Goal: Task Accomplishment & Management: Manage account settings

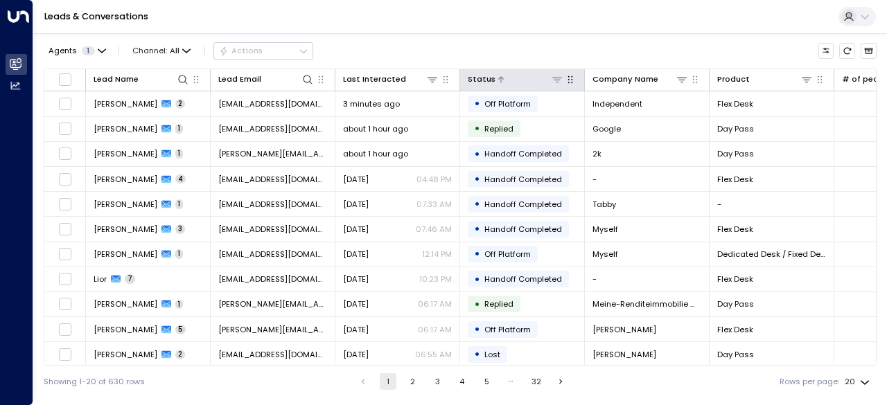
click at [555, 82] on icon at bounding box center [557, 79] width 11 height 11
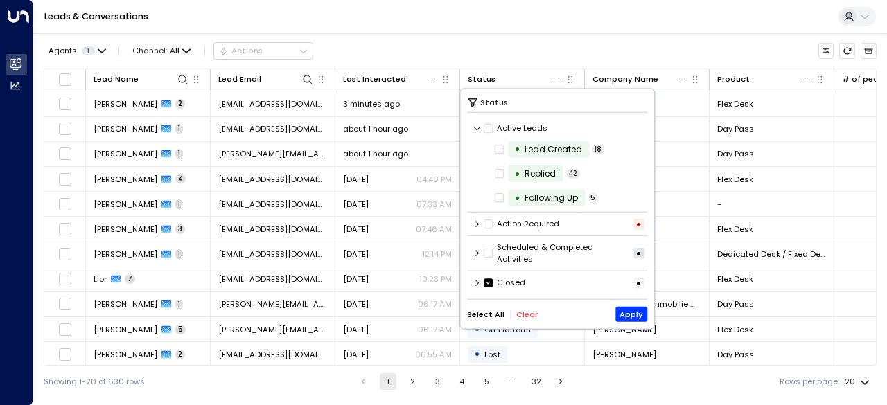
click at [489, 288] on icon at bounding box center [488, 283] width 9 height 12
click at [477, 284] on icon at bounding box center [477, 283] width 3 height 6
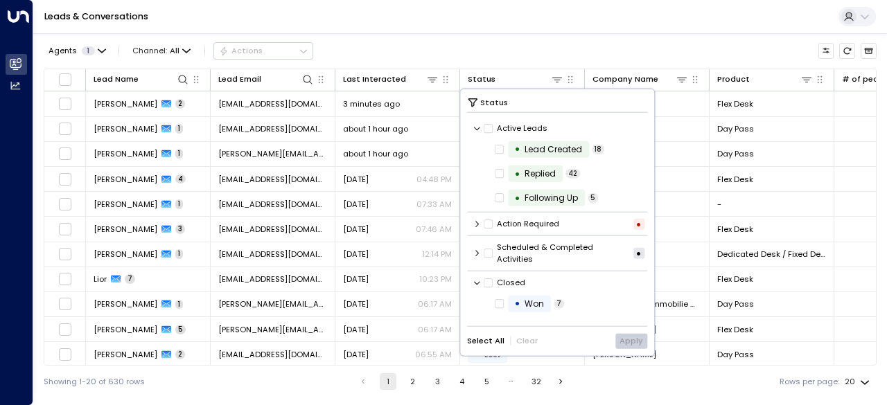
scroll to position [70, 0]
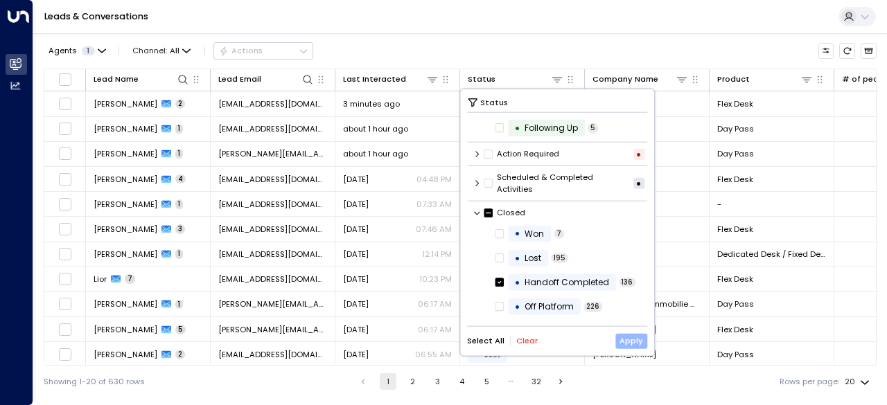
click at [636, 343] on button "Apply" at bounding box center [631, 340] width 33 height 15
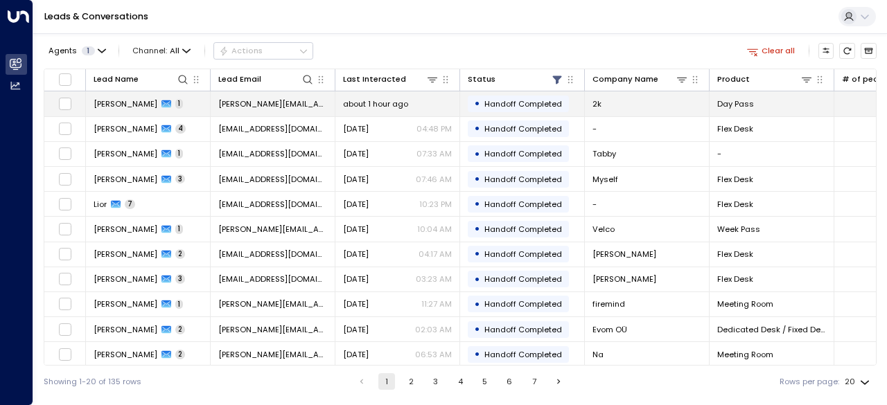
drag, startPoint x: 92, startPoint y: 117, endPoint x: 98, endPoint y: 106, distance: 12.7
click at [98, 106] on tbody "[PERSON_NAME] 1 [PERSON_NAME][EMAIL_ADDRESS][DOMAIN_NAME] about 1 hour ago • Ha…" at bounding box center [813, 342] width 1539 height 502
click at [98, 106] on span "[PERSON_NAME]" at bounding box center [126, 103] width 64 height 11
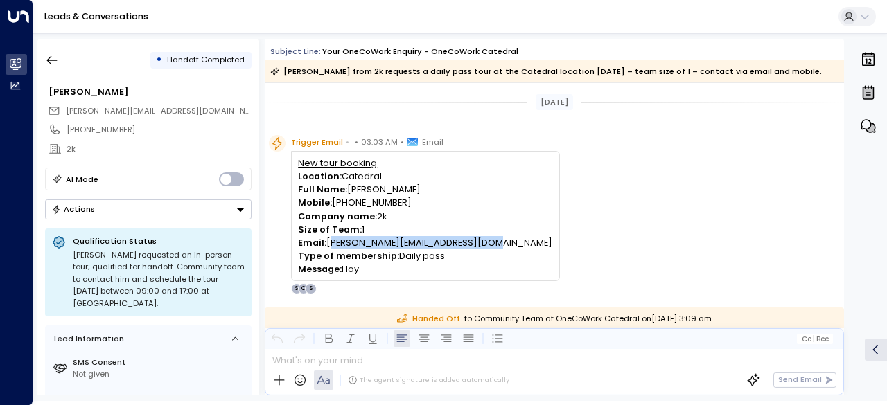
drag, startPoint x: 482, startPoint y: 241, endPoint x: 327, endPoint y: 240, distance: 154.5
click at [327, 240] on p "Email: [PERSON_NAME][EMAIL_ADDRESS][DOMAIN_NAME]" at bounding box center [425, 242] width 254 height 13
copy p "[PERSON_NAME][EMAIL_ADDRESS][DOMAIN_NAME]"
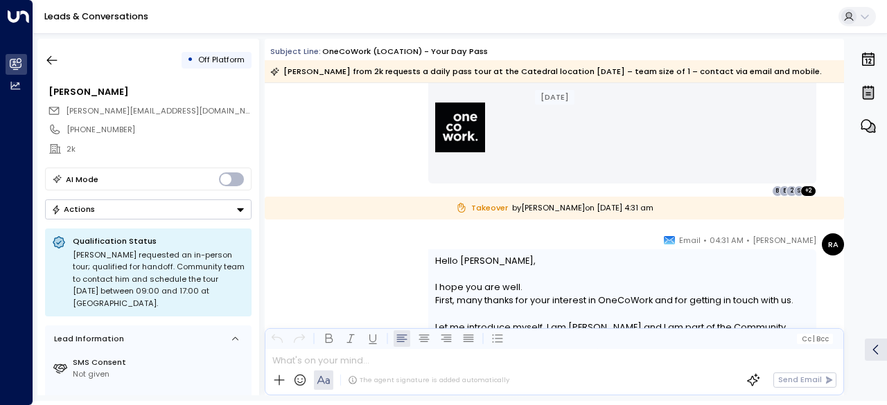
scroll to position [568, 0]
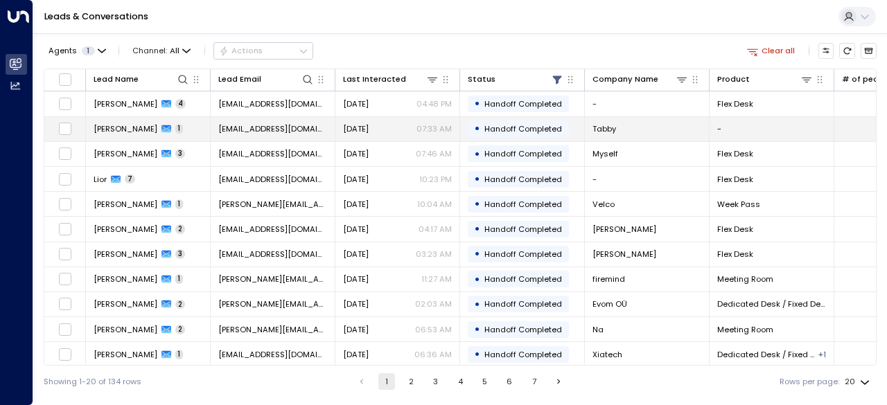
click at [128, 125] on span "[PERSON_NAME]" at bounding box center [126, 128] width 64 height 11
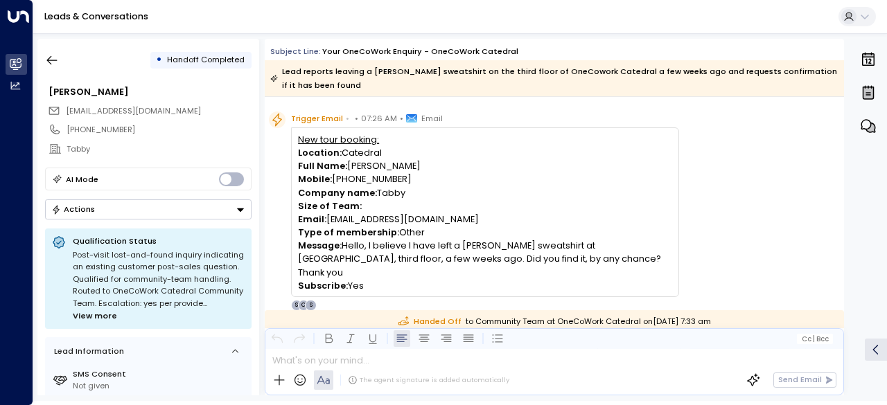
scroll to position [441, 0]
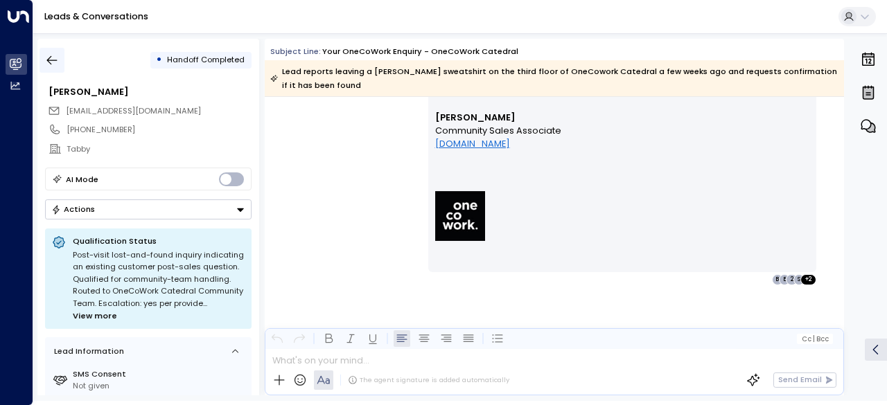
click at [56, 55] on icon "button" at bounding box center [52, 60] width 14 height 14
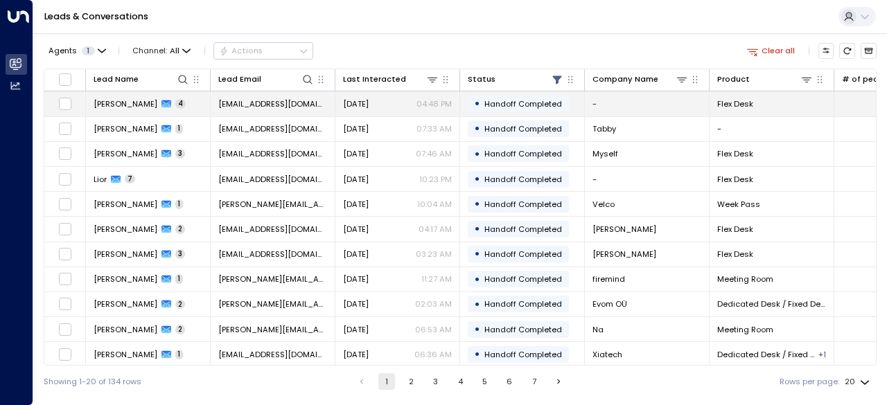
click at [114, 106] on span "[PERSON_NAME]" at bounding box center [126, 103] width 64 height 11
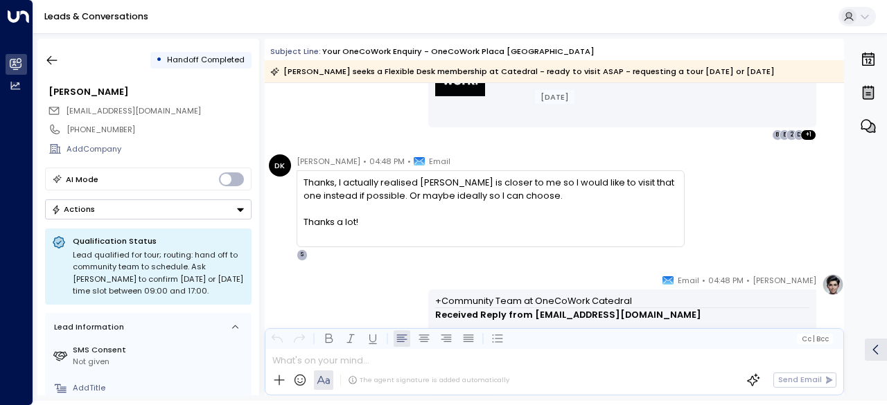
scroll to position [1202, 0]
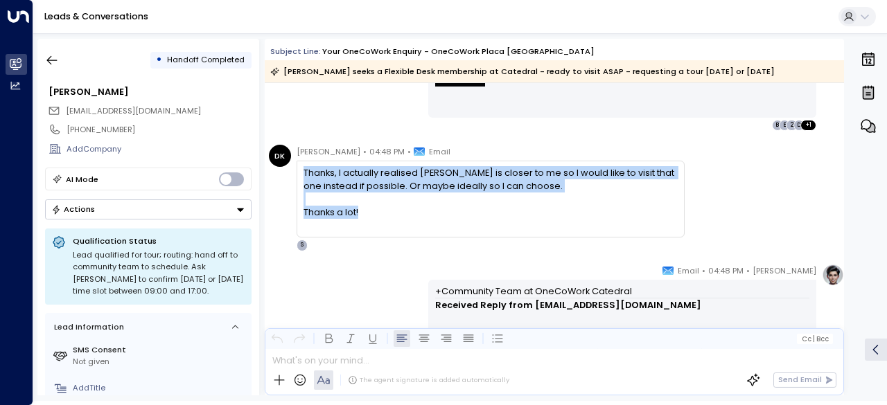
drag, startPoint x: 380, startPoint y: 210, endPoint x: 297, endPoint y: 167, distance: 93.6
click at [297, 167] on div "Thanks, I actually realised [PERSON_NAME] is closer to me so I would like to vi…" at bounding box center [491, 199] width 388 height 77
copy div "Thanks, I actually realised [PERSON_NAME] is closer to me so I would like to vi…"
click at [53, 56] on icon "button" at bounding box center [52, 60] width 14 height 14
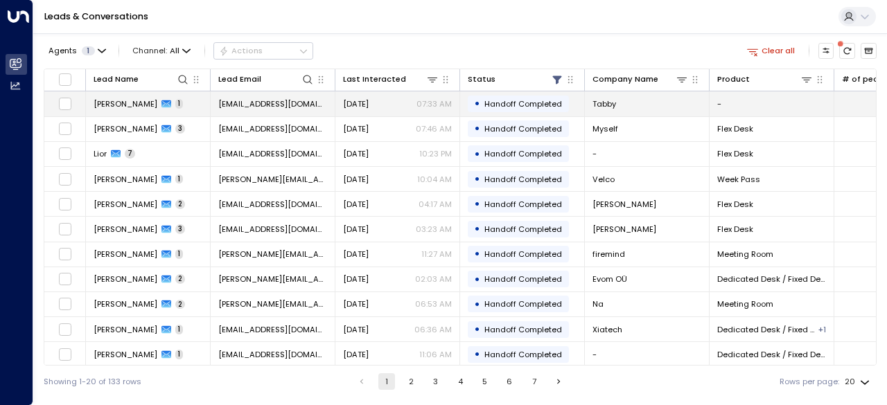
click at [131, 107] on span "[PERSON_NAME]" at bounding box center [126, 103] width 64 height 11
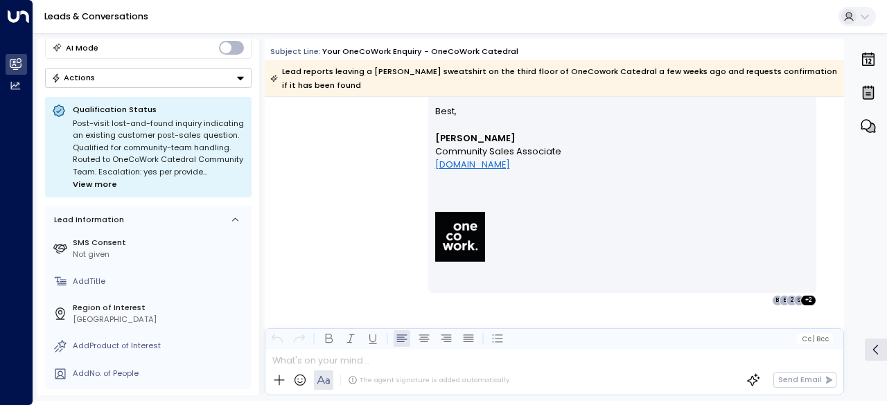
click at [237, 73] on icon "Button group with a nested menu" at bounding box center [241, 78] width 10 height 10
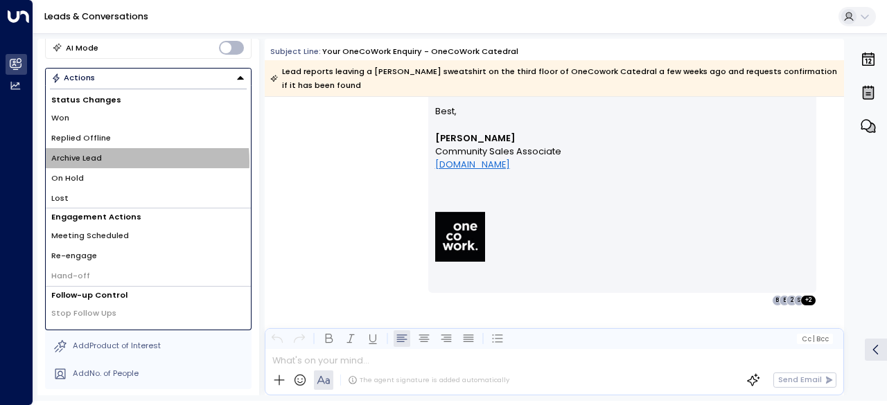
click at [98, 160] on span "Archive Lead" at bounding box center [76, 158] width 51 height 12
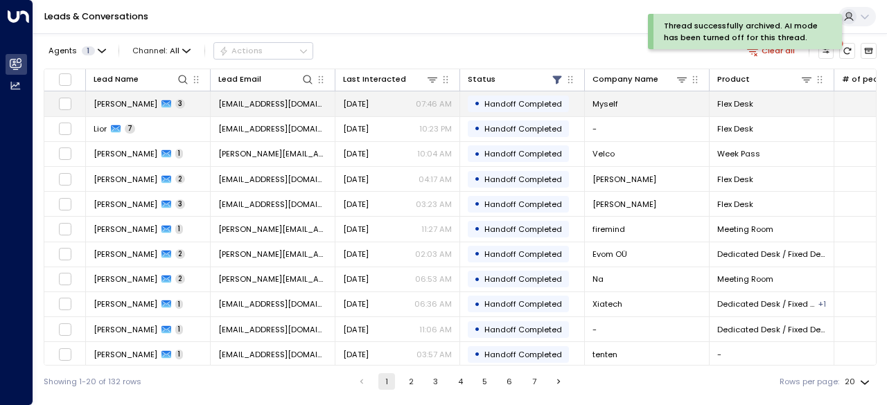
click at [127, 109] on td "[PERSON_NAME] 3" at bounding box center [148, 103] width 125 height 24
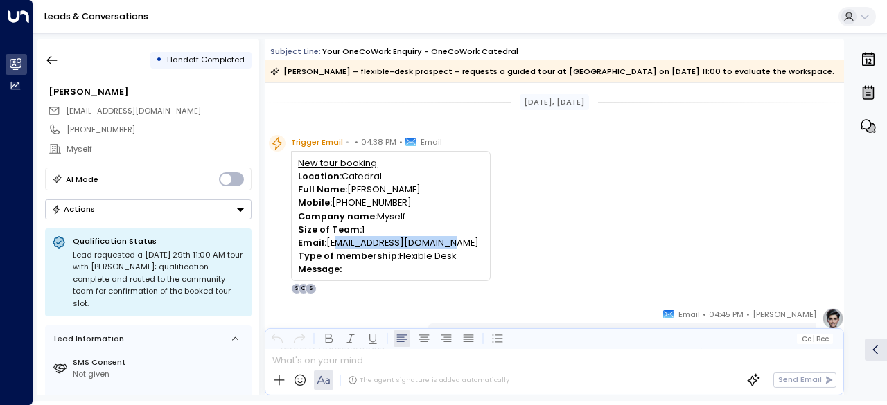
drag, startPoint x: 470, startPoint y: 240, endPoint x: 333, endPoint y: 245, distance: 136.6
click at [333, 245] on p "Email: [EMAIL_ADDRESS][DOMAIN_NAME]" at bounding box center [390, 242] width 185 height 13
drag, startPoint x: 333, startPoint y: 245, endPoint x: 492, endPoint y: 240, distance: 158.8
click at [492, 240] on div "Trigger Email • • 04:38 PM • Email New tour booking Location: Catedral Full Nam…" at bounding box center [556, 214] width 575 height 159
copy p "[EMAIL_ADDRESS][DOMAIN_NAME]"
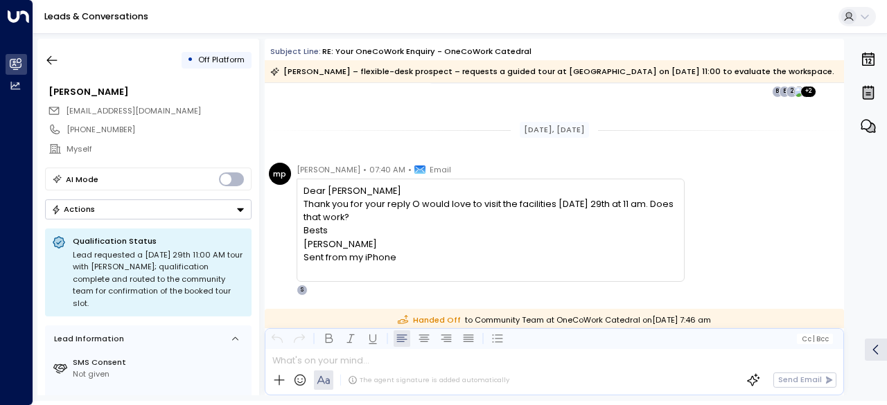
scroll to position [585, 0]
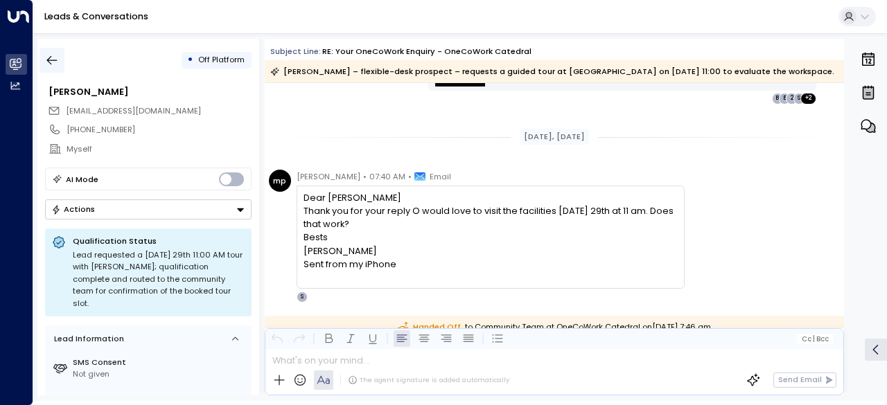
click at [54, 56] on icon "button" at bounding box center [52, 60] width 14 height 14
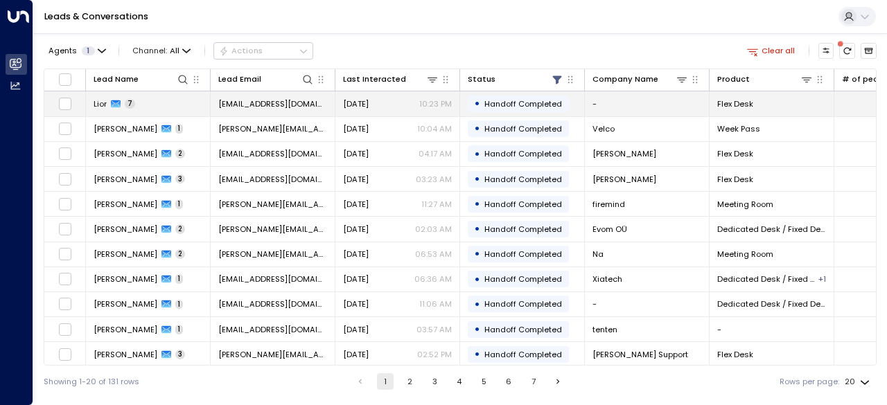
click at [112, 101] on icon at bounding box center [116, 104] width 10 height 10
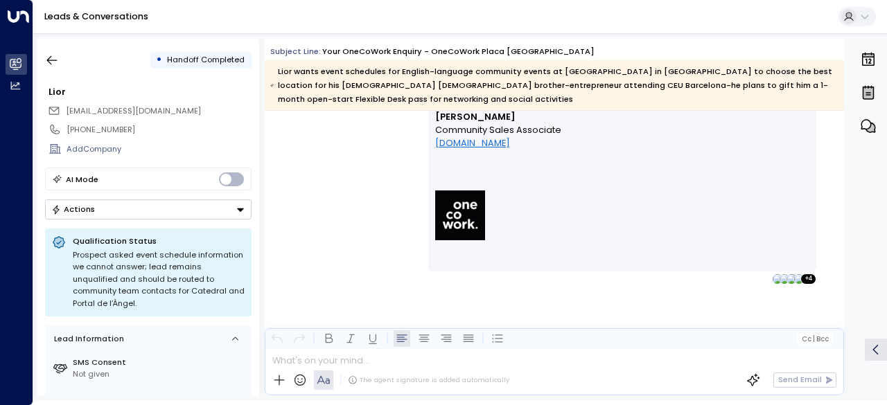
scroll to position [2304, 0]
click at [375, 241] on div "[PERSON_NAME] • 10:23 PM • Email Hi [PERSON_NAME], Thanks so much for reaching …" at bounding box center [554, 74] width 579 height 421
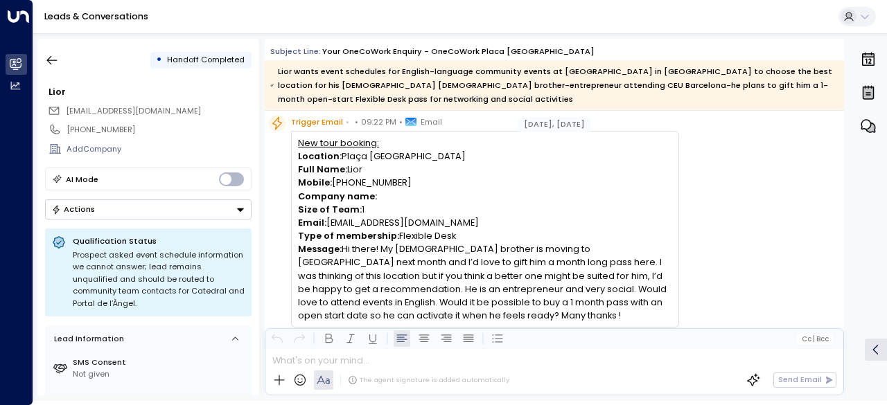
scroll to position [46, 0]
drag, startPoint x: 464, startPoint y: 220, endPoint x: 326, endPoint y: 222, distance: 137.2
click at [326, 222] on p "Email: [EMAIL_ADDRESS][DOMAIN_NAME]" at bounding box center [485, 224] width 374 height 13
copy p "[EMAIL_ADDRESS][DOMAIN_NAME]"
click at [372, 365] on div at bounding box center [553, 357] width 577 height 17
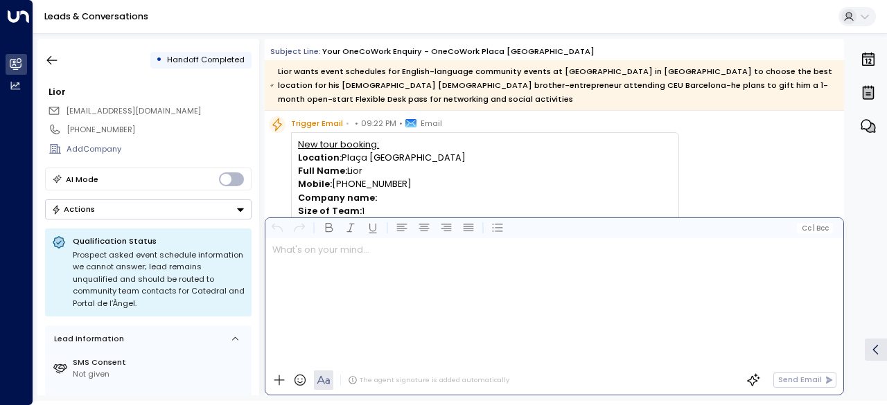
scroll to position [0, 0]
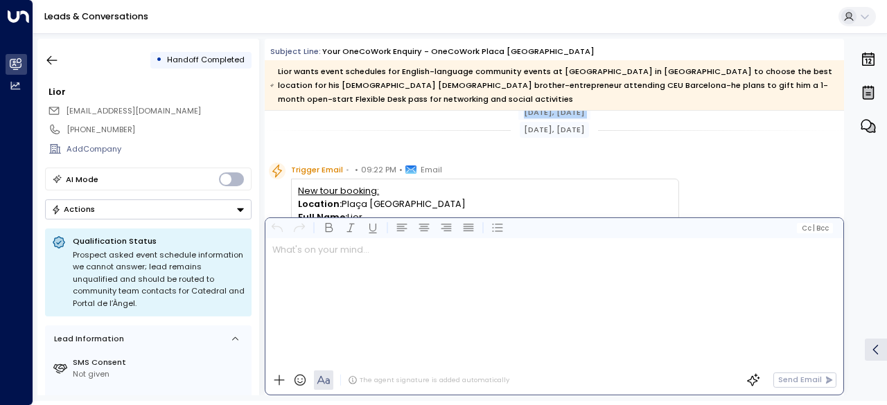
drag, startPoint x: 485, startPoint y: 264, endPoint x: 426, endPoint y: 149, distance: 129.6
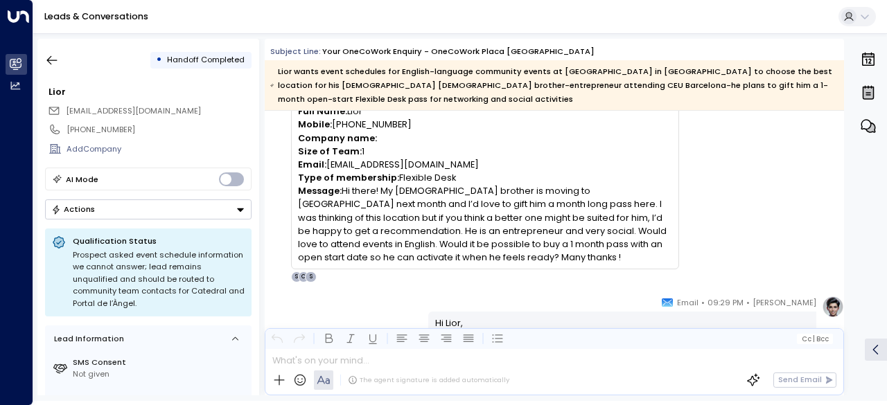
scroll to position [107, 0]
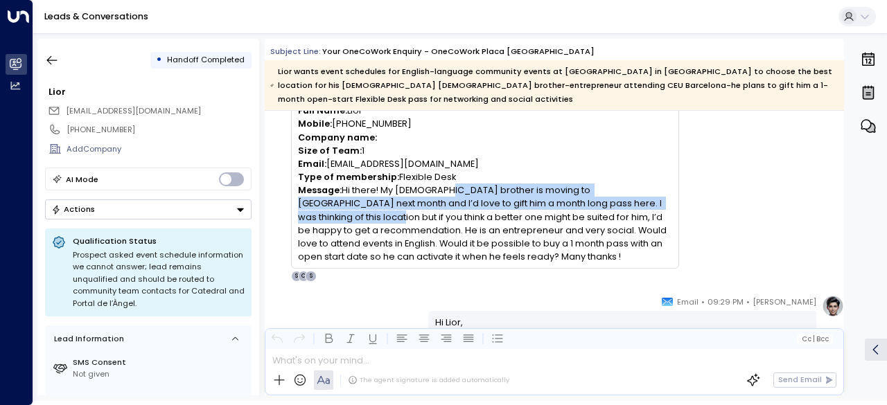
drag, startPoint x: 437, startPoint y: 185, endPoint x: 648, endPoint y: 209, distance: 212.1
click at [648, 209] on p "Message: Hi there! My [DEMOGRAPHIC_DATA] brother is moving to [GEOGRAPHIC_DATA]…" at bounding box center [485, 224] width 374 height 80
